Goal: Register for event/course

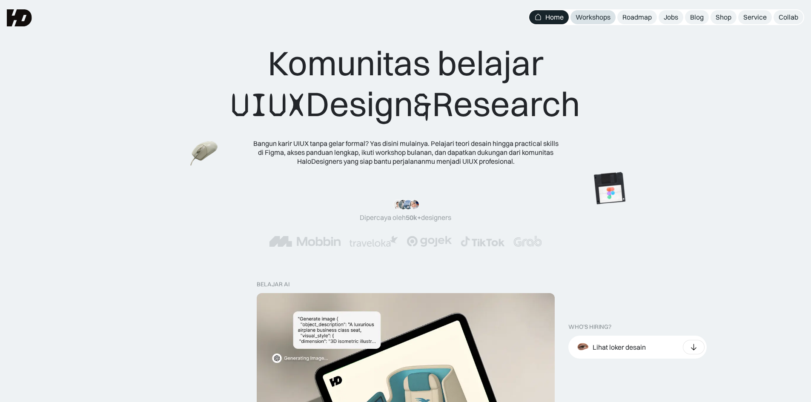
click at [596, 14] on div "Workshops" at bounding box center [593, 17] width 35 height 9
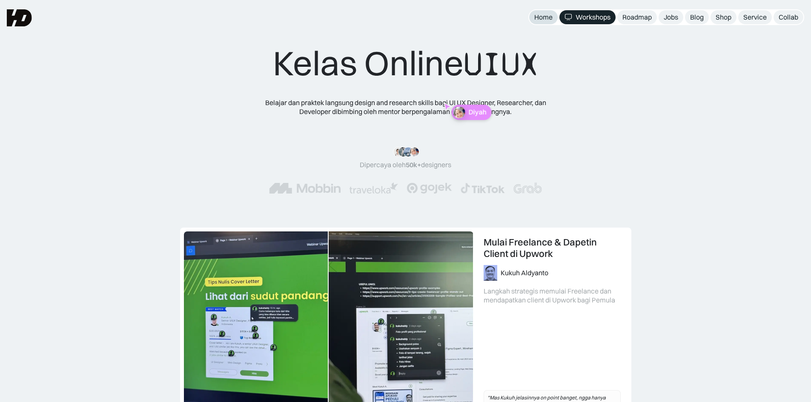
click at [543, 15] on div "Home" at bounding box center [543, 17] width 18 height 9
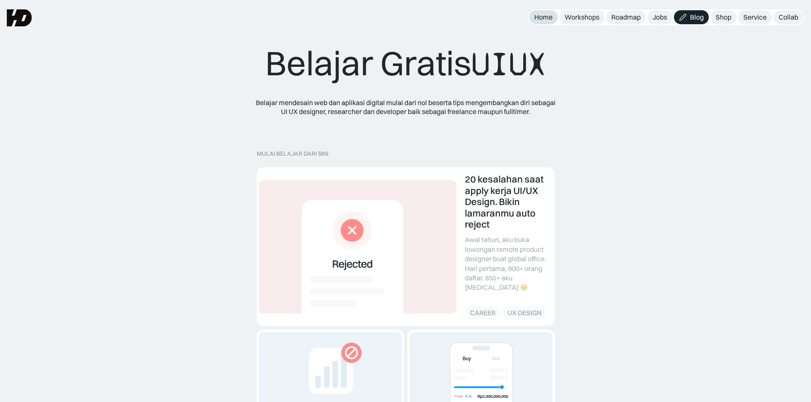
click at [545, 17] on div "Home" at bounding box center [543, 17] width 18 height 9
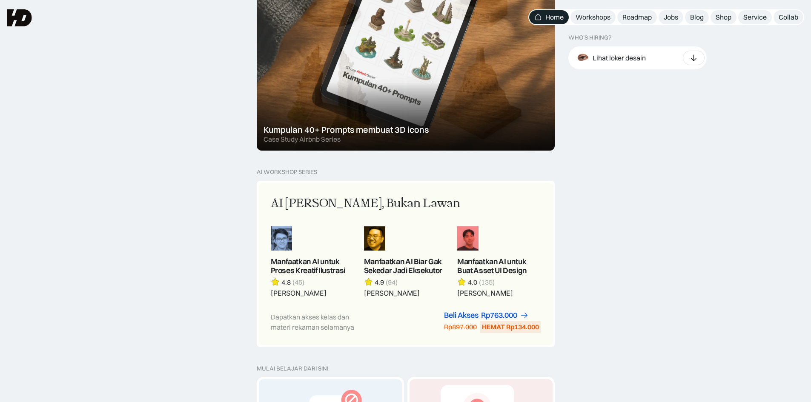
scroll to position [596, 0]
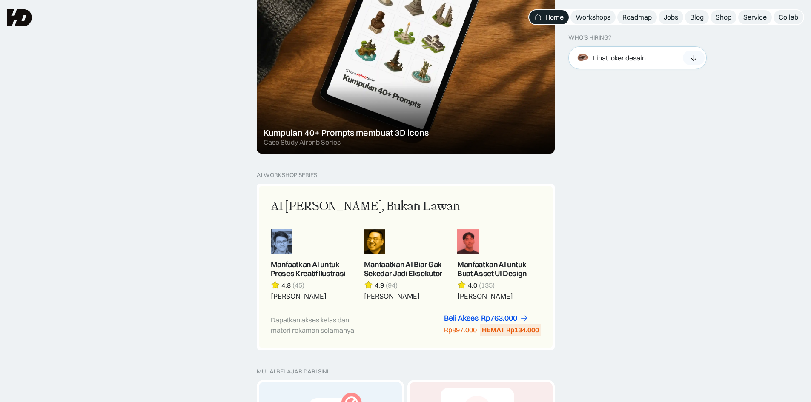
click at [692, 60] on icon at bounding box center [693, 58] width 9 height 9
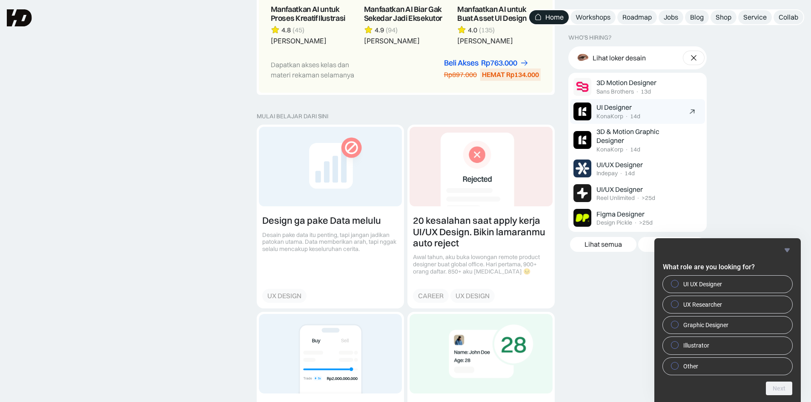
scroll to position [511, 0]
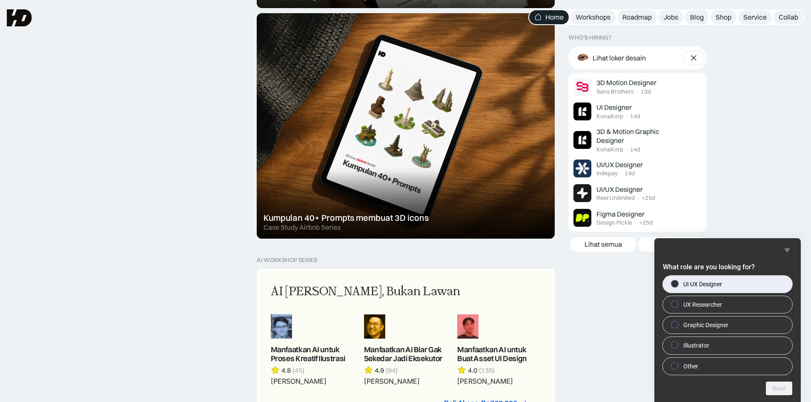
click at [747, 284] on label "UI UX Designer" at bounding box center [727, 284] width 129 height 17
click at [678, 284] on input "UI UX Designer" at bounding box center [675, 284] width 6 height 6
radio input "true"
click at [734, 308] on label "UX Researcher" at bounding box center [727, 304] width 129 height 17
click at [678, 307] on input "UX Researcher" at bounding box center [675, 304] width 6 height 6
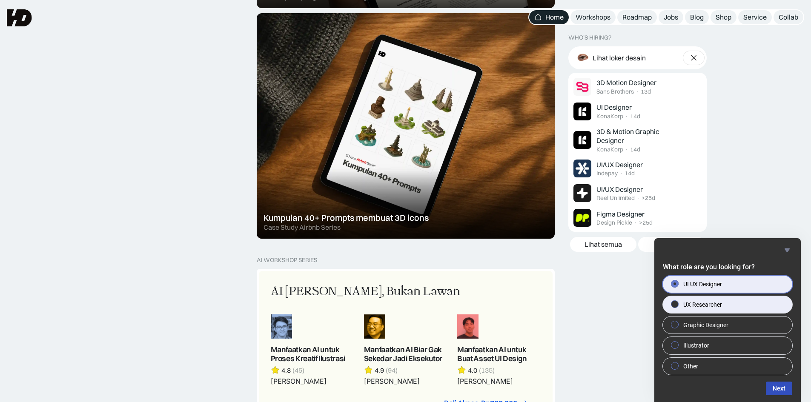
radio input "true"
radio input "false"
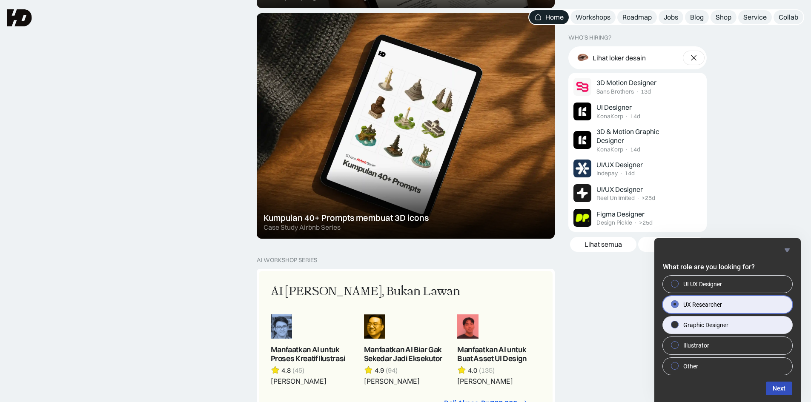
click at [740, 327] on label "Graphic Designer" at bounding box center [727, 325] width 129 height 17
click at [678, 327] on input "Graphic Designer" at bounding box center [675, 325] width 6 height 6
radio input "true"
click at [750, 307] on label "UX Researcher" at bounding box center [727, 304] width 129 height 17
click at [678, 307] on input "UX Researcher" at bounding box center [675, 304] width 6 height 6
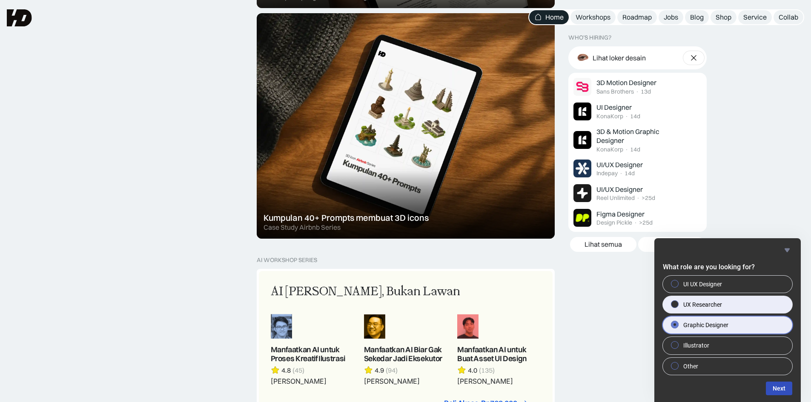
radio input "true"
radio input "false"
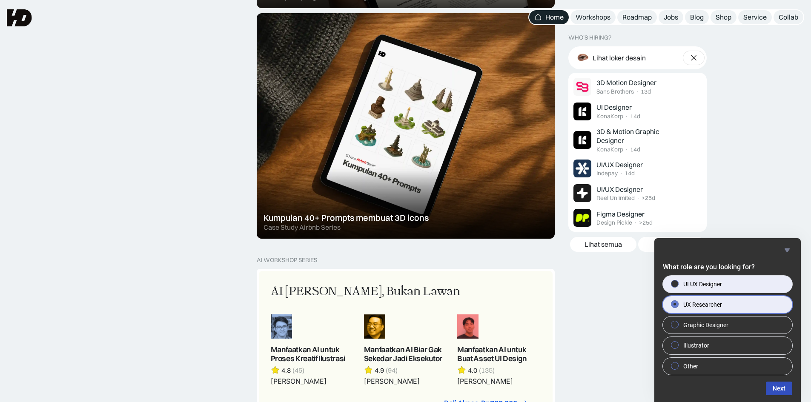
click at [757, 284] on label "UI UX Designer" at bounding box center [727, 284] width 129 height 17
click at [678, 284] on input "UI UX Designer" at bounding box center [675, 284] width 6 height 6
radio input "true"
radio input "false"
click at [779, 389] on button "Next" at bounding box center [779, 389] width 26 height 14
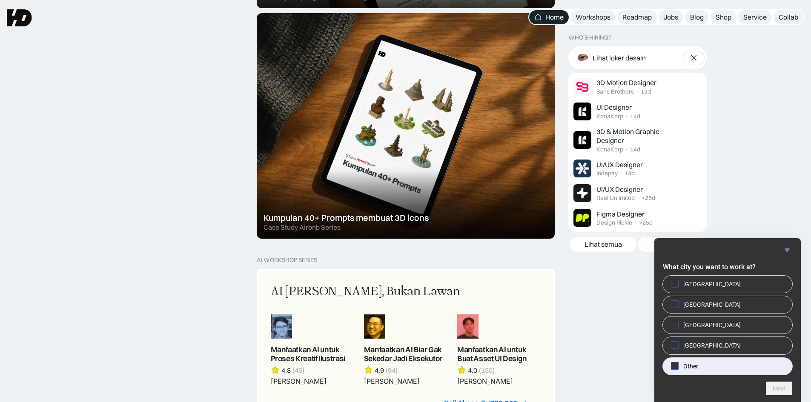
click at [727, 362] on label "Other" at bounding box center [727, 366] width 129 height 17
click at [678, 363] on input "Other" at bounding box center [675, 366] width 6 height 6
checkbox input "true"
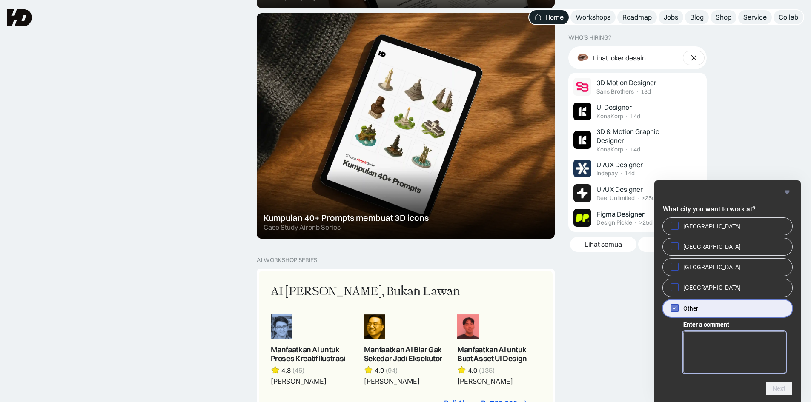
click at [764, 355] on textarea "Enter a comment" at bounding box center [734, 353] width 102 height 42
type textarea "Yogyakarta"
click at [782, 385] on button "Next" at bounding box center [779, 389] width 26 height 14
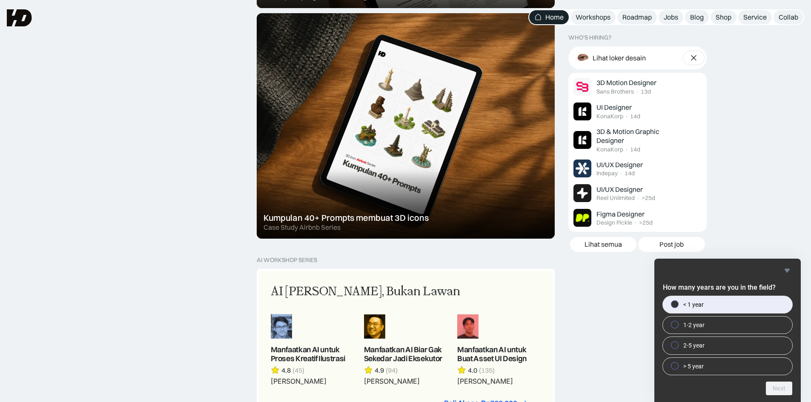
click at [716, 302] on label "< 1 year" at bounding box center [727, 304] width 129 height 17
click at [678, 302] on input "< 1 year" at bounding box center [675, 304] width 6 height 6
radio input "true"
click at [785, 390] on button "Next" at bounding box center [779, 389] width 26 height 14
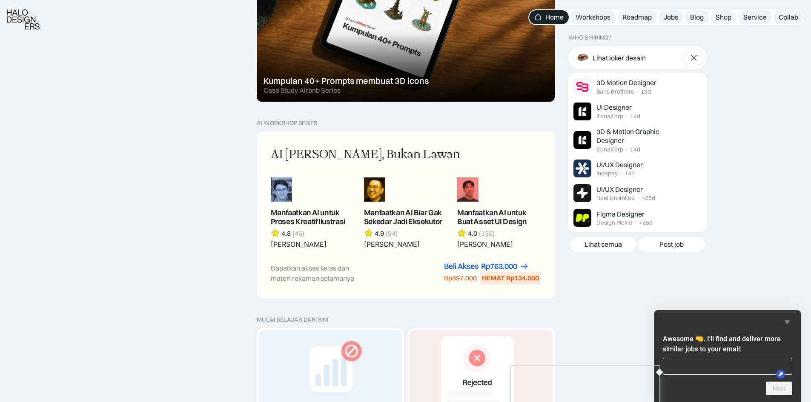
scroll to position [681, 0]
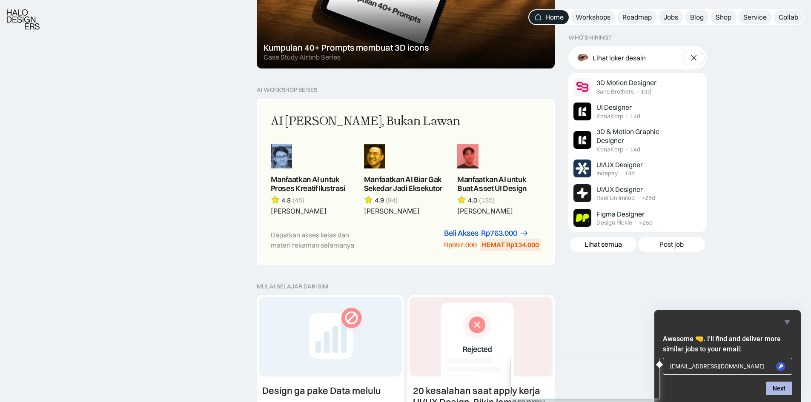
type input "fauzanr749@gmail.com"
click at [781, 388] on button "Next" at bounding box center [779, 389] width 26 height 14
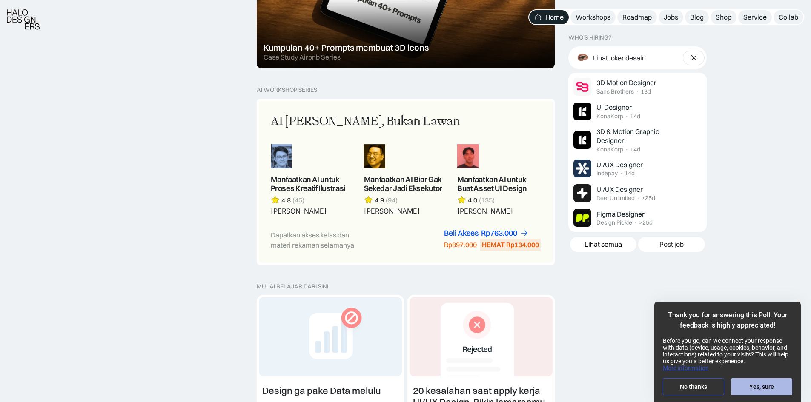
click at [769, 390] on button "Yes, sure" at bounding box center [761, 386] width 61 height 17
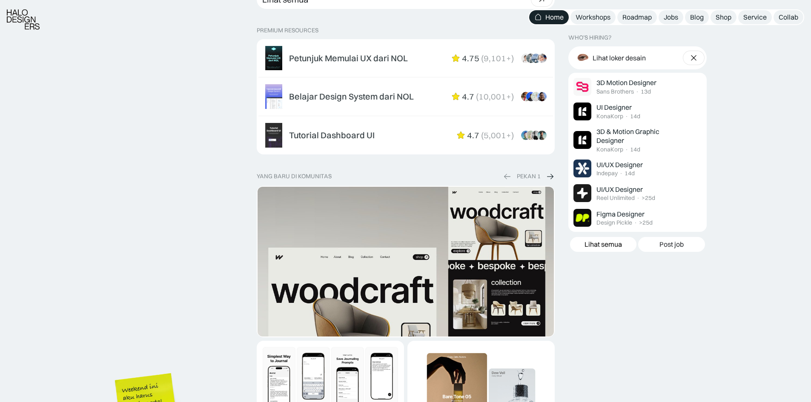
scroll to position [1277, 0]
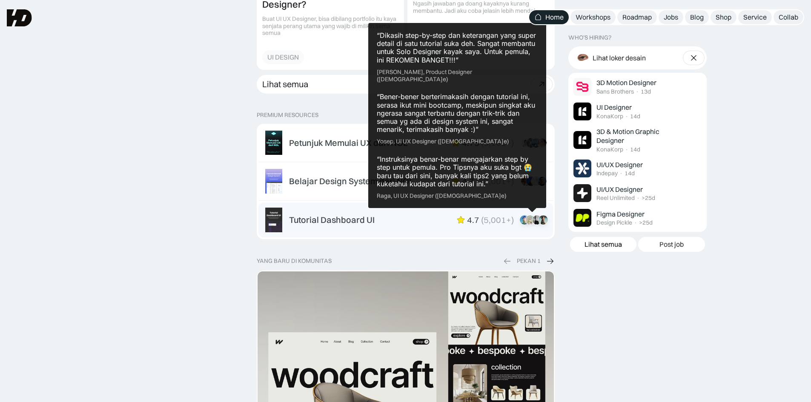
click at [530, 221] on img at bounding box center [530, 220] width 10 height 10
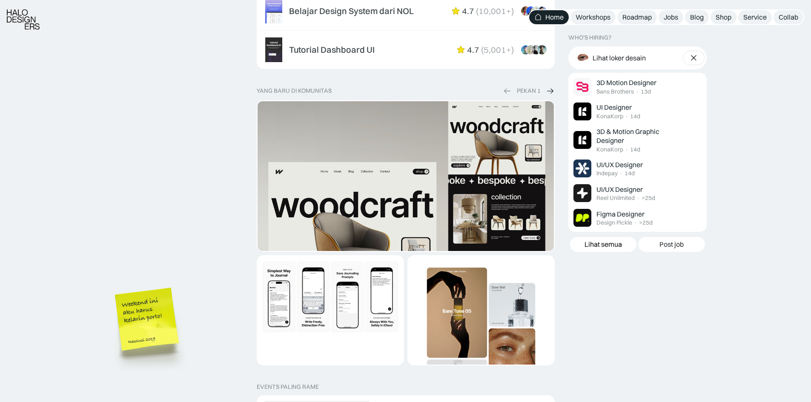
scroll to position [1703, 0]
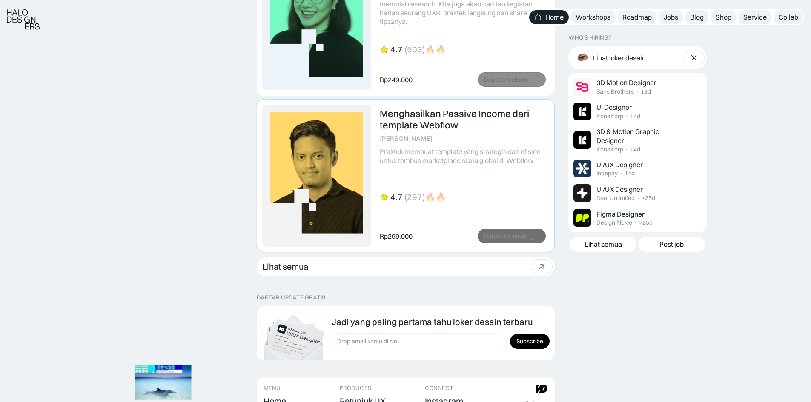
scroll to position [2299, 0]
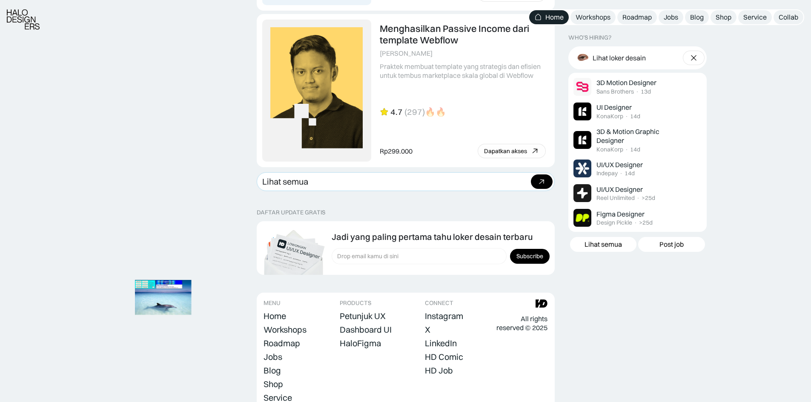
click at [515, 179] on link "Lihat semua Beli bundle Hemat Rp706.001 Rp5,206,000 Rp4.499.999 Beli paket" at bounding box center [406, 181] width 298 height 19
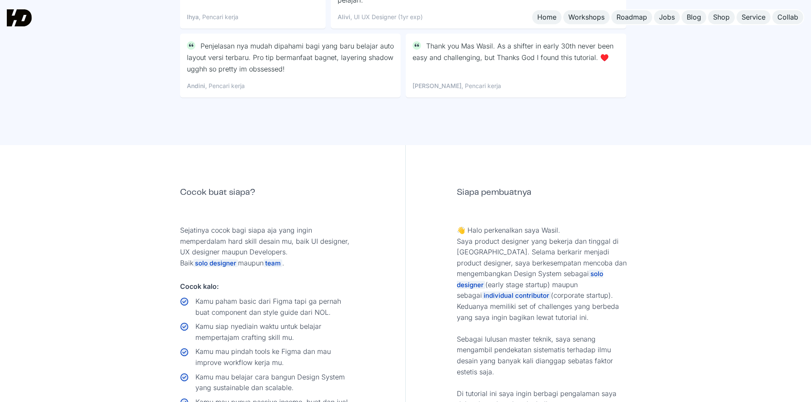
scroll to position [4172, 0]
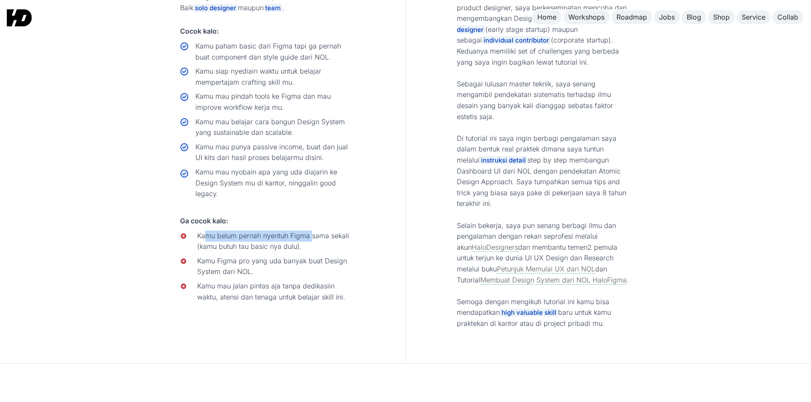
drag, startPoint x: 204, startPoint y: 197, endPoint x: 312, endPoint y: 196, distance: 108.1
click at [312, 231] on div "Kamu belum pernah nyentuh Figma sama sekali (kamu butuh tau basic nya dulu)." at bounding box center [276, 242] width 158 height 22
drag, startPoint x: 224, startPoint y: 210, endPoint x: 301, endPoint y: 203, distance: 76.5
click at [301, 231] on div "Kamu belum pernah nyentuh Figma sama sekali (kamu butuh tau basic nya dulu)." at bounding box center [276, 242] width 158 height 22
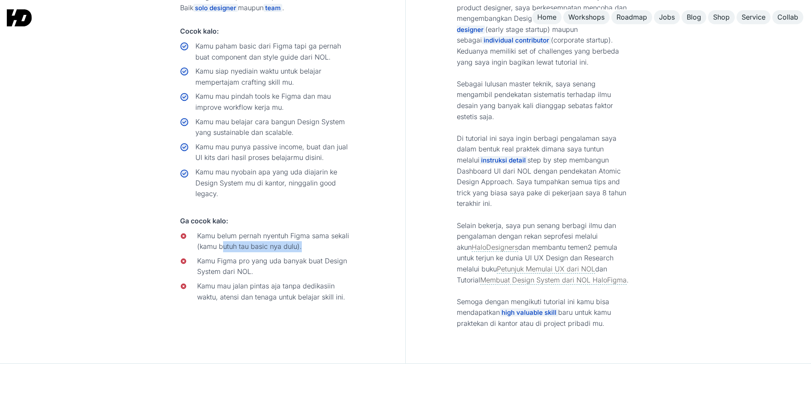
click at [301, 231] on div "Kamu belum pernah nyentuh Figma sama sekali (kamu butuh tau basic nya dulu)." at bounding box center [276, 242] width 158 height 22
drag, startPoint x: 226, startPoint y: 224, endPoint x: 290, endPoint y: 224, distance: 64.3
click at [290, 256] on div "Kamu Figma pro yang uda banyak buat Design System dari NOL." at bounding box center [276, 267] width 158 height 22
drag, startPoint x: 199, startPoint y: 247, endPoint x: 322, endPoint y: 245, distance: 123.1
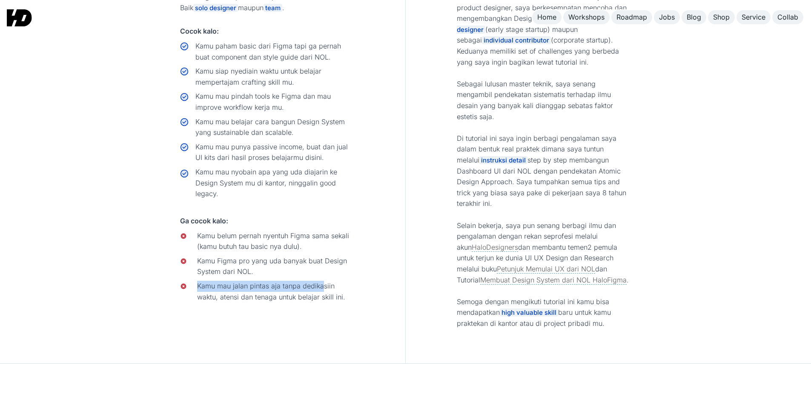
click at [322, 281] on div "Kamu mau jalan pintas aja tanpa dedikasiin waktu, atensi dan tenaga untuk belaj…" at bounding box center [276, 292] width 158 height 22
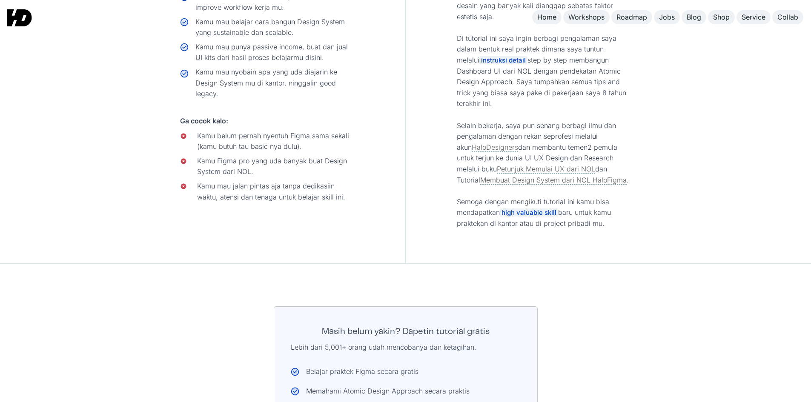
scroll to position [4428, 0]
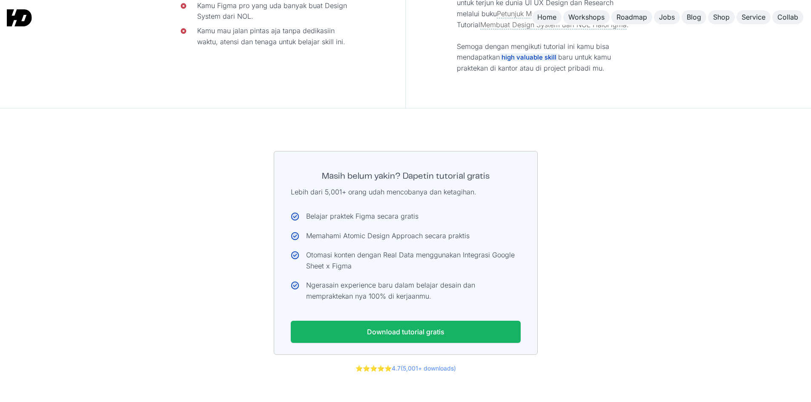
click at [407, 321] on link "Download tutorial gratis" at bounding box center [406, 332] width 230 height 23
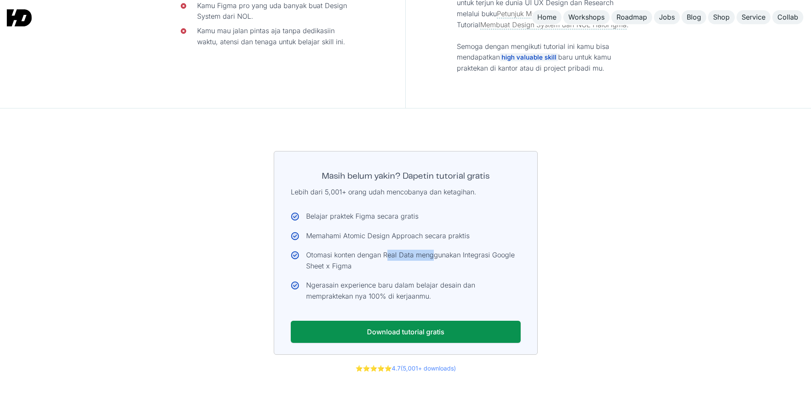
drag, startPoint x: 390, startPoint y: 206, endPoint x: 436, endPoint y: 206, distance: 45.6
click at [434, 250] on div "Otomasi konten dengan Real Data menggunakan Integrasi Google Sheet x Figma" at bounding box center [413, 261] width 215 height 22
click at [436, 250] on div "Otomasi konten dengan Real Data menggunakan Integrasi Google Sheet x Figma" at bounding box center [413, 261] width 215 height 22
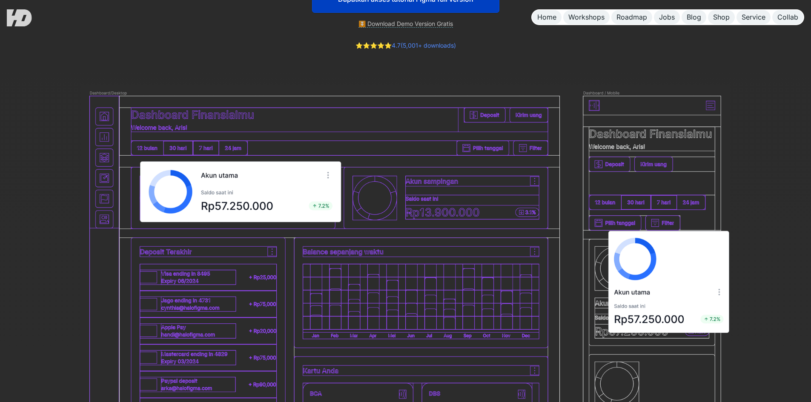
scroll to position [0, 0]
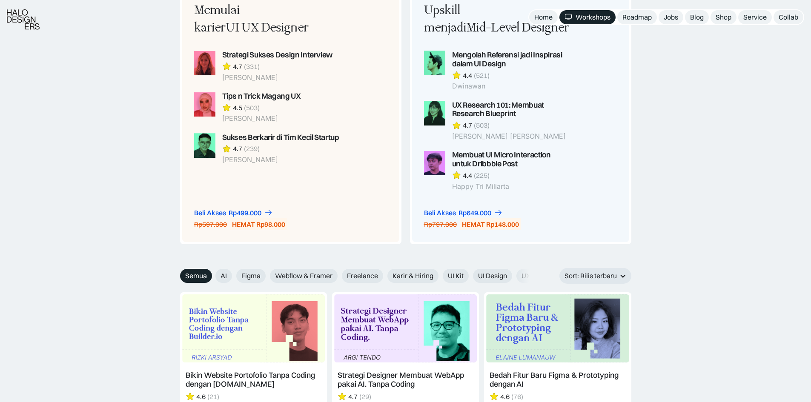
scroll to position [851, 0]
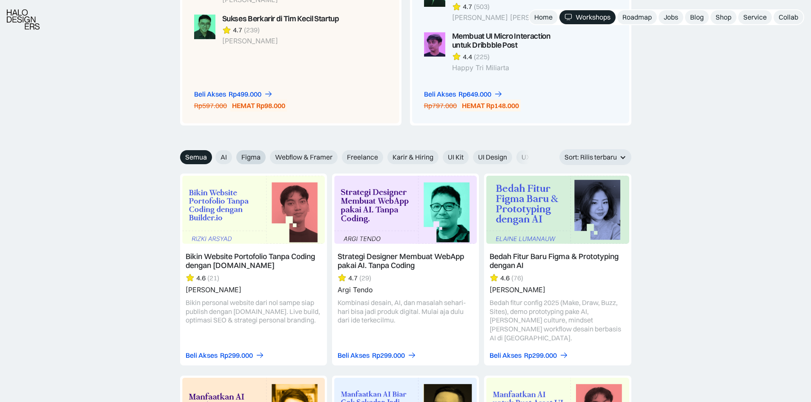
click at [254, 157] on span "Figma" at bounding box center [250, 157] width 19 height 9
click at [233, 157] on input "Figma" at bounding box center [231, 155] width 6 height 6
radio input "true"
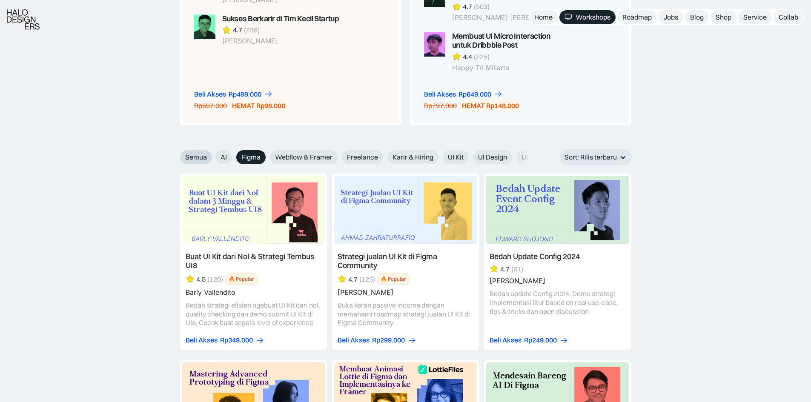
click at [189, 155] on span "Semua" at bounding box center [196, 157] width 22 height 9
click at [177, 155] on input "Semua" at bounding box center [175, 155] width 6 height 6
radio input "true"
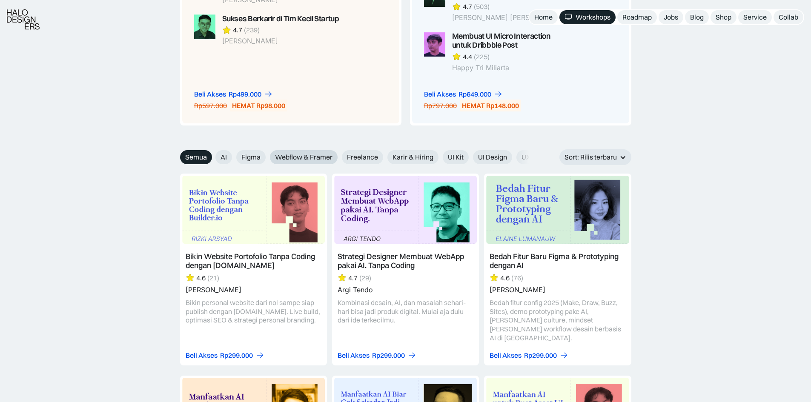
click at [307, 155] on span "Webflow & Framer" at bounding box center [303, 157] width 57 height 9
click at [267, 155] on input "Webflow & Framer" at bounding box center [264, 155] width 6 height 6
radio input "true"
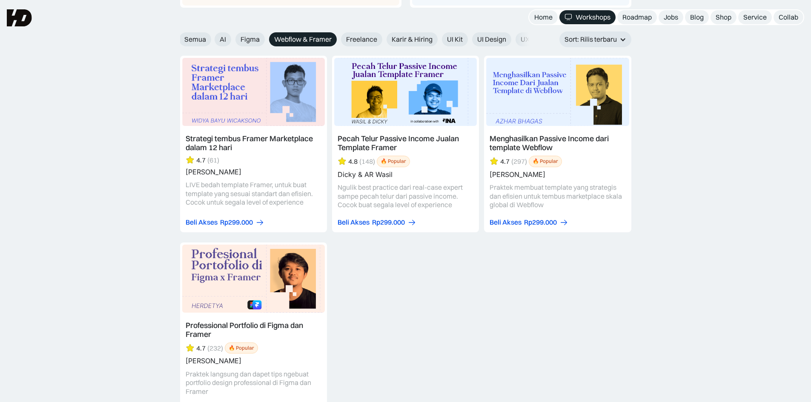
scroll to position [937, 0]
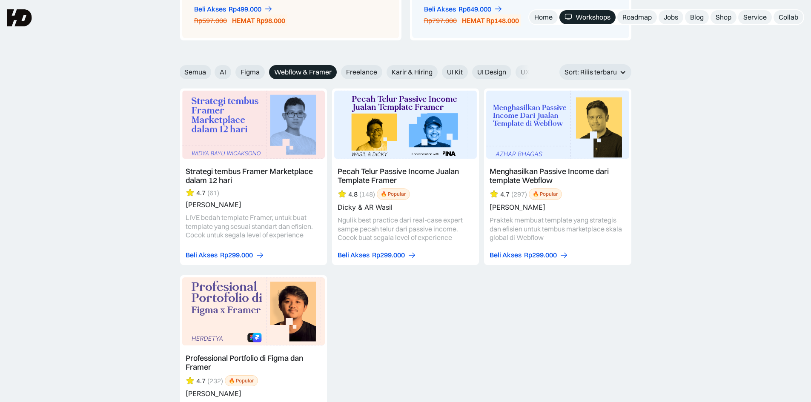
click at [440, 158] on link at bounding box center [405, 177] width 147 height 177
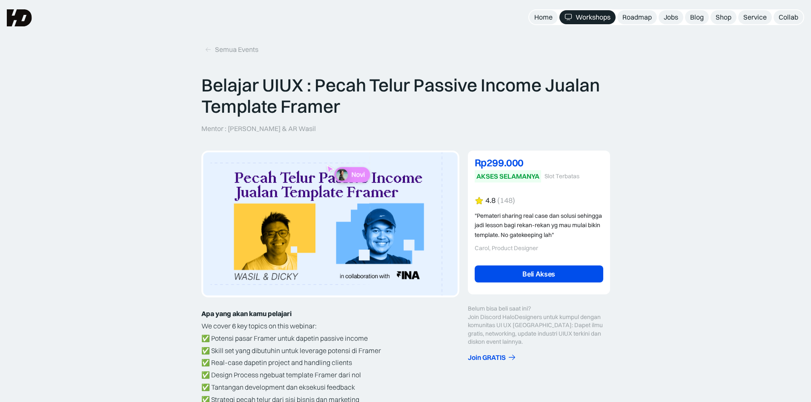
click at [662, 63] on div "Semua Events" at bounding box center [405, 37] width 811 height 75
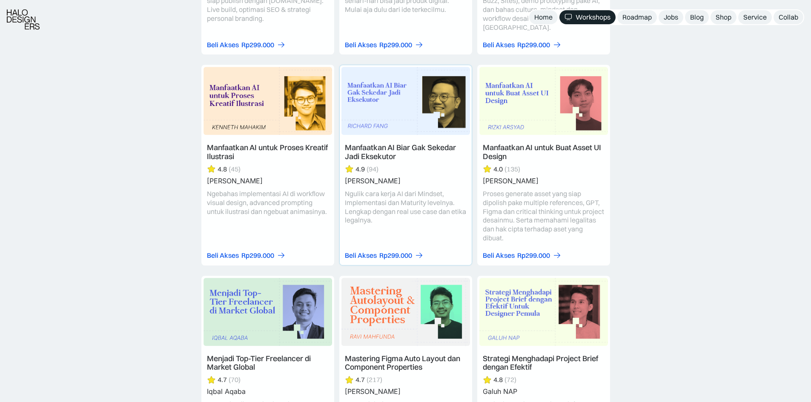
scroll to position [2620, 0]
